Goal: Navigation & Orientation: Go to known website

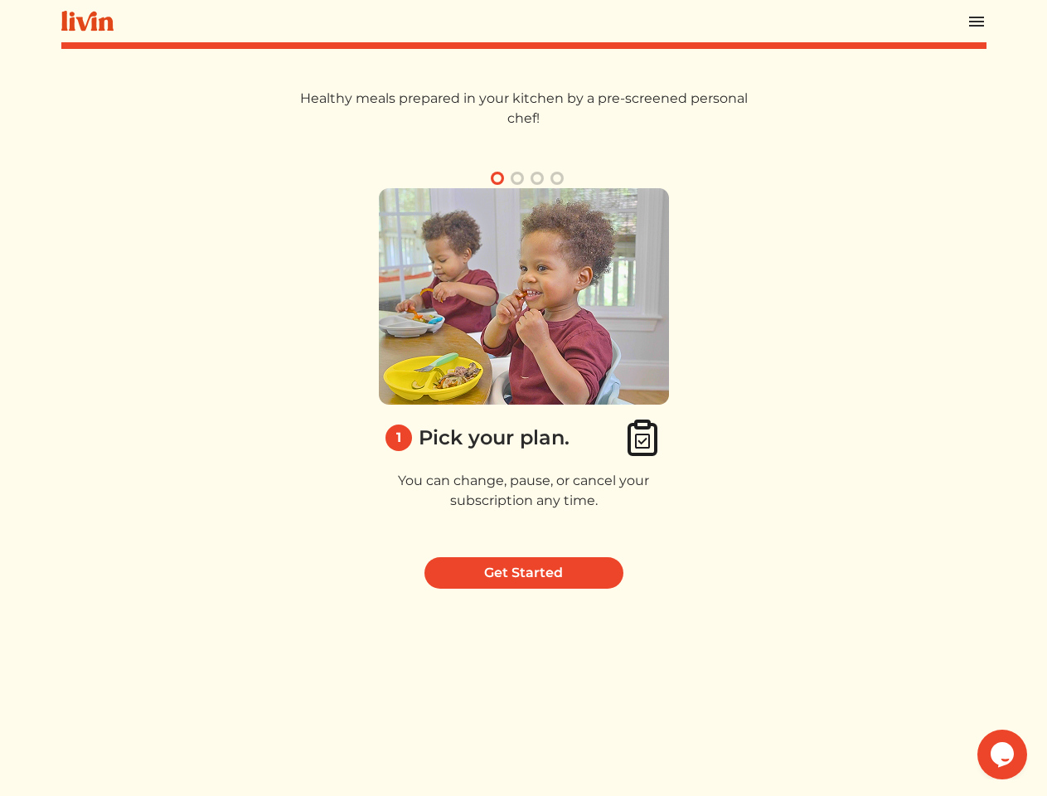
click at [523, 398] on img at bounding box center [524, 296] width 290 height 216
click at [976, 21] on img at bounding box center [977, 22] width 20 height 20
click at [557, 178] on button "button" at bounding box center [557, 178] width 20 height 20
click at [524, 366] on img at bounding box center [524, 296] width 290 height 216
click at [1002, 754] on icon "Chat widget" at bounding box center [1002, 754] width 23 height 25
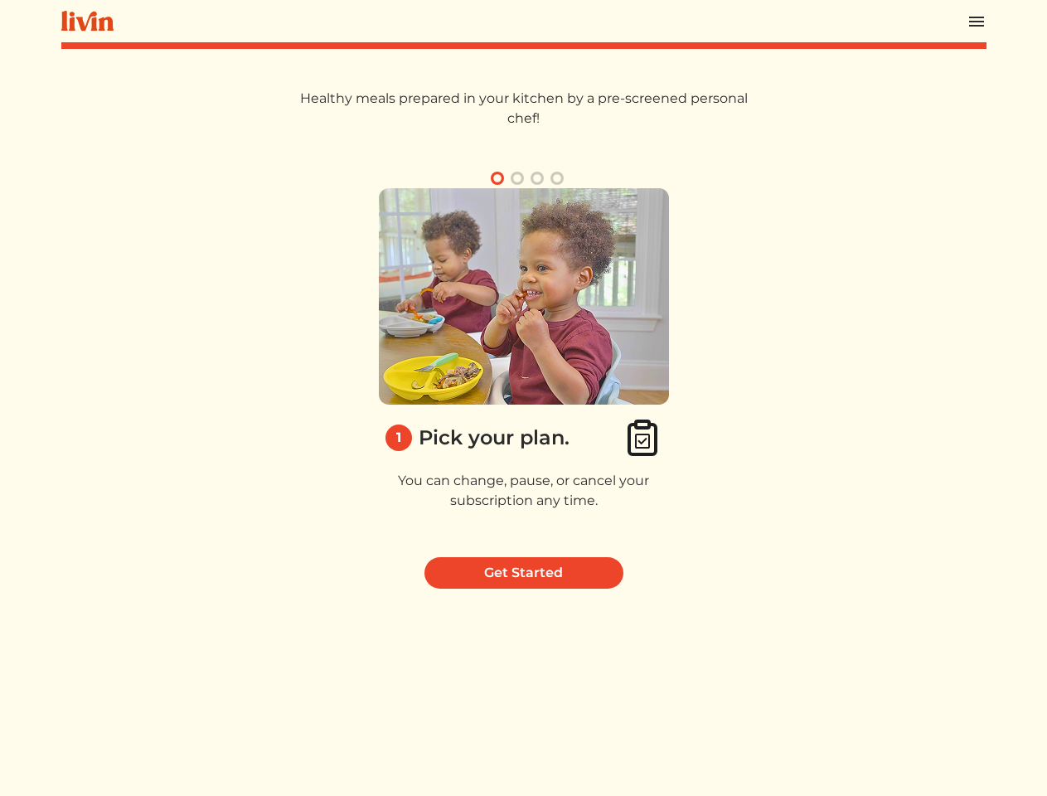
click at [523, 398] on img at bounding box center [524, 296] width 290 height 216
click at [976, 21] on img at bounding box center [977, 22] width 20 height 20
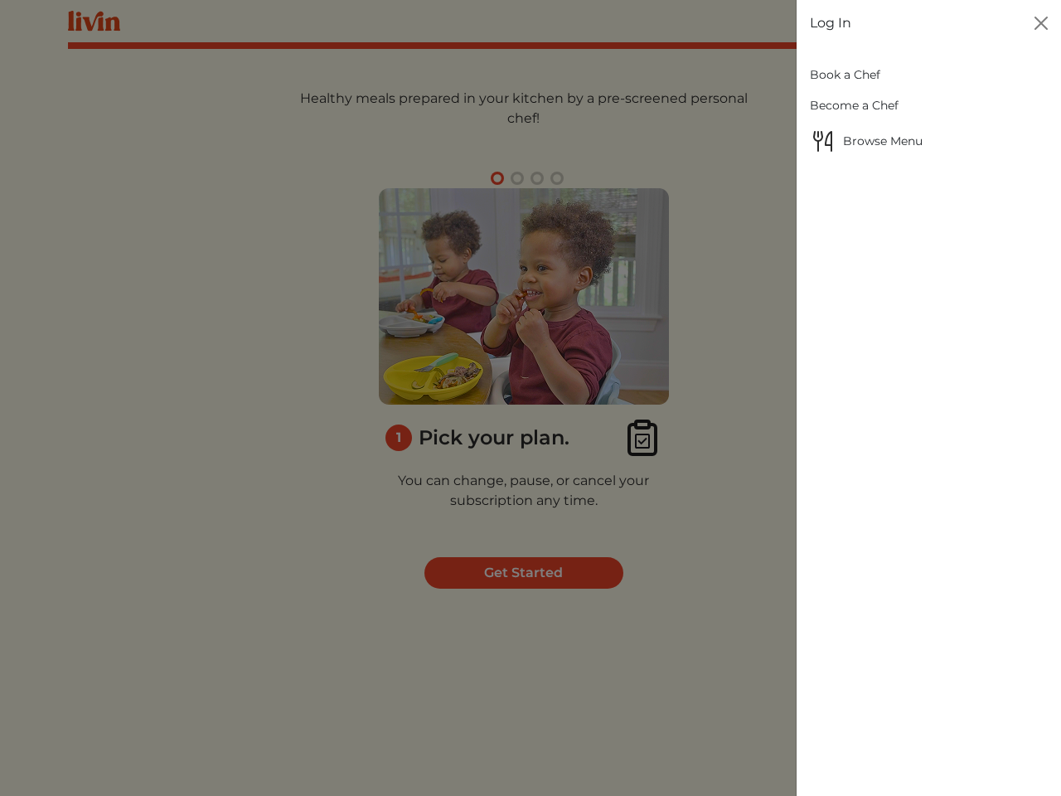
click at [497, 178] on div at bounding box center [530, 398] width 1061 height 796
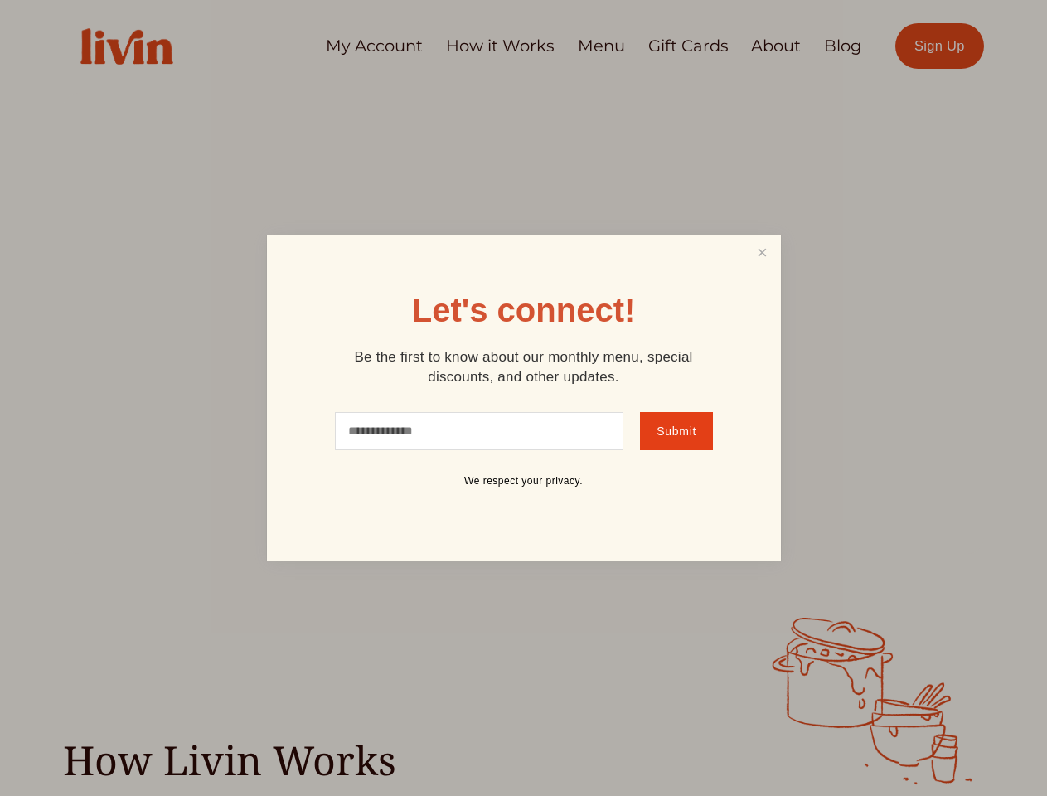
click at [762, 252] on link "Close" at bounding box center [761, 253] width 31 height 31
